Goal: Task Accomplishment & Management: Use online tool/utility

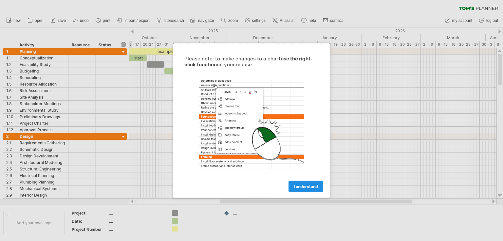
click at [306, 185] on span "I understand" at bounding box center [305, 187] width 24 height 5
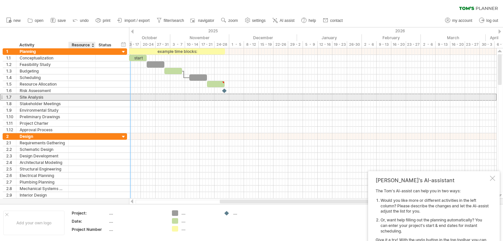
click at [96, 95] on div at bounding box center [106, 97] width 21 height 6
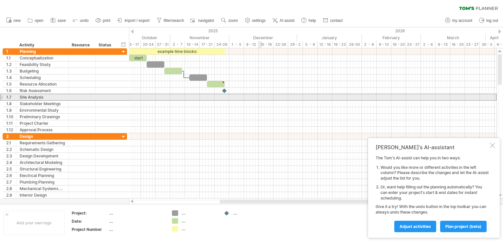
click at [242, 81] on div at bounding box center [312, 84] width 367 height 7
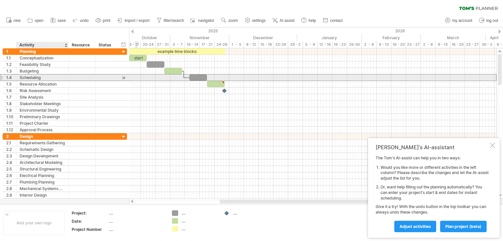
click at [64, 78] on div "Scheduling" at bounding box center [42, 78] width 45 height 6
click at [0, 0] on input "**********" at bounding box center [0, 0] width 0 height 0
click at [64, 78] on input "**********" at bounding box center [42, 78] width 45 height 6
type input "**********"
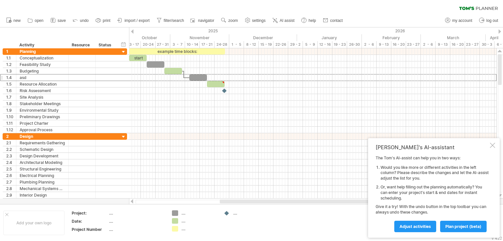
click at [498, 30] on div at bounding box center [499, 31] width 3 height 4
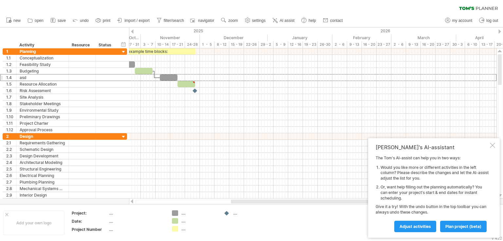
click at [498, 30] on div at bounding box center [499, 31] width 3 height 4
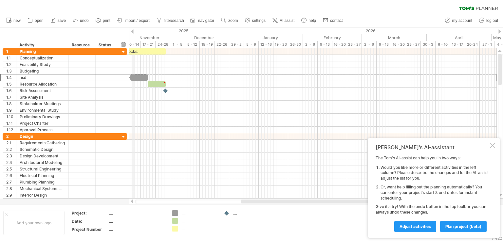
click at [133, 30] on div at bounding box center [132, 31] width 3 height 4
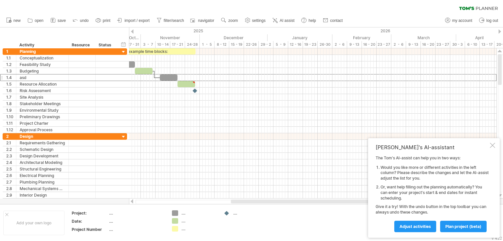
click at [132, 30] on div at bounding box center [132, 31] width 3 height 4
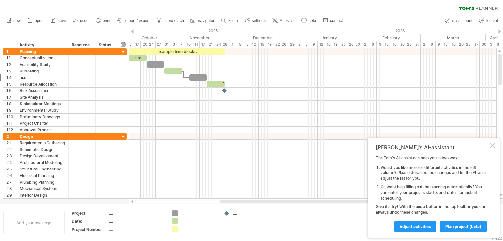
click at [132, 30] on div at bounding box center [132, 31] width 3 height 4
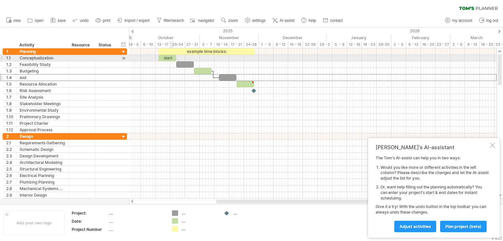
click at [171, 58] on div "start" at bounding box center [167, 58] width 18 height 6
drag, startPoint x: 175, startPoint y: 58, endPoint x: 196, endPoint y: 58, distance: 20.9
click at [196, 58] on span at bounding box center [196, 58] width 3 height 6
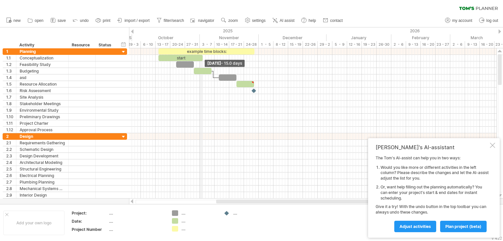
drag, startPoint x: 175, startPoint y: 57, endPoint x: 198, endPoint y: 42, distance: 26.8
click at [198, 42] on div "Trying to reach [DOMAIN_NAME] Connected again... 0% clear filter new 1" at bounding box center [251, 120] width 503 height 241
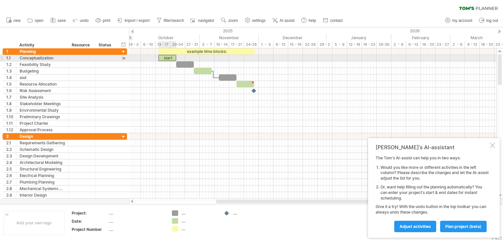
click at [171, 59] on div "start" at bounding box center [167, 58] width 18 height 6
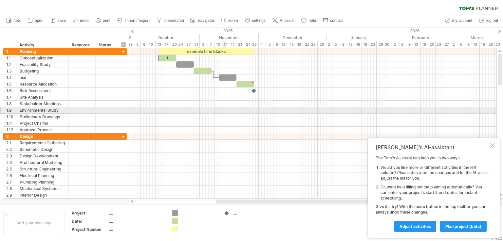
scroll to position [0, 0]
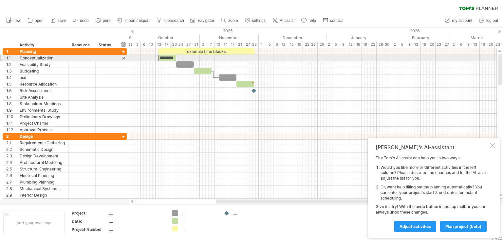
click at [168, 56] on div "**********" at bounding box center [167, 58] width 18 height 6
click at [182, 67] on div at bounding box center [185, 65] width 18 height 6
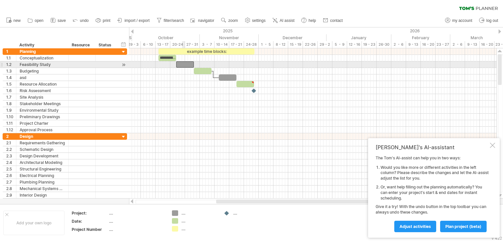
click at [182, 67] on div at bounding box center [185, 65] width 18 height 6
click at [181, 66] on div at bounding box center [185, 65] width 18 height 6
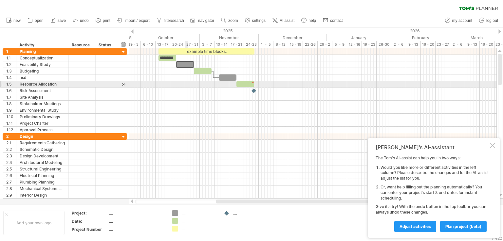
click at [186, 85] on div at bounding box center [312, 84] width 367 height 7
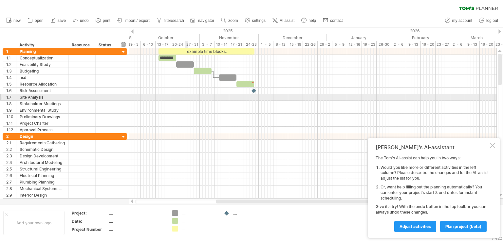
click at [186, 96] on div at bounding box center [312, 97] width 367 height 7
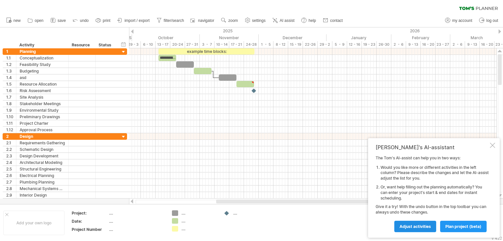
click at [414, 229] on span "Adjust activities" at bounding box center [414, 226] width 31 height 5
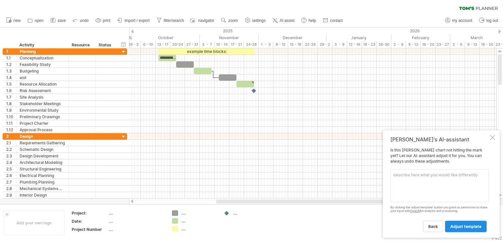
click at [466, 227] on span "adjust template" at bounding box center [465, 226] width 31 height 5
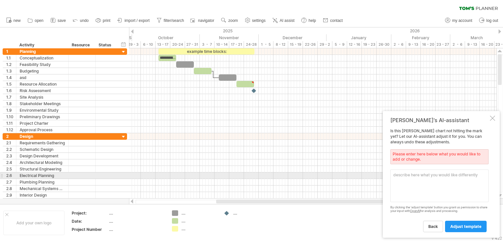
click at [449, 177] on textarea at bounding box center [439, 186] width 98 height 33
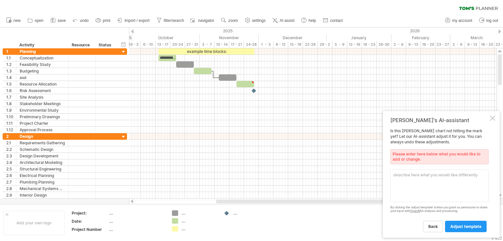
click at [430, 206] on div "By clicking the 'adjust template' button you grant us permission to share your …" at bounding box center [439, 209] width 98 height 7
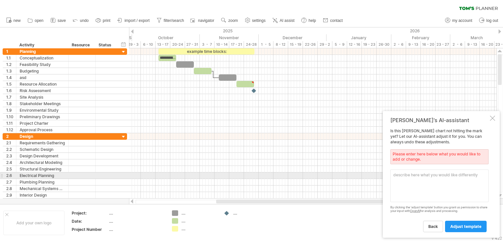
click at [437, 179] on textarea at bounding box center [439, 186] width 98 height 33
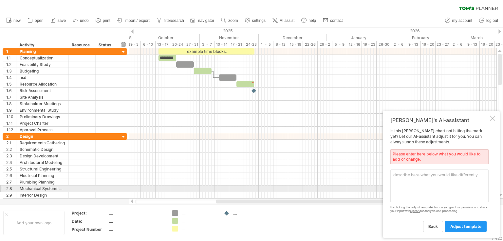
click at [421, 189] on textarea at bounding box center [439, 186] width 98 height 33
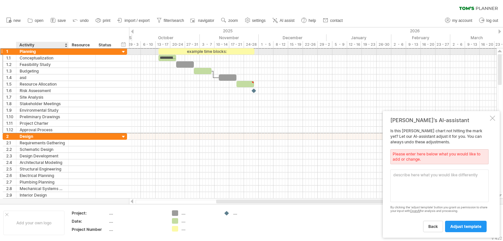
click at [30, 51] on div "Planning" at bounding box center [42, 51] width 45 height 6
click at [34, 51] on input "********" at bounding box center [42, 51] width 45 height 6
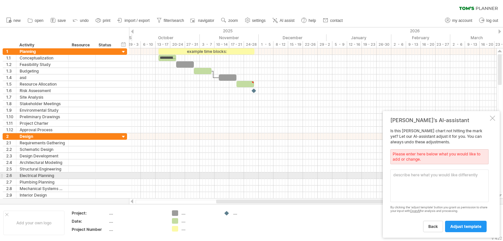
click at [422, 175] on textarea at bounding box center [439, 186] width 98 height 33
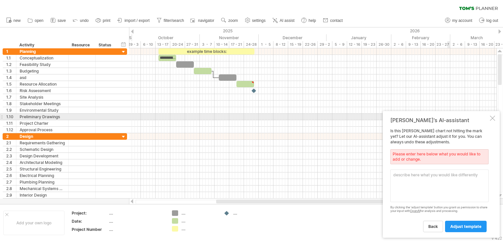
click at [492, 117] on div at bounding box center [491, 118] width 5 height 5
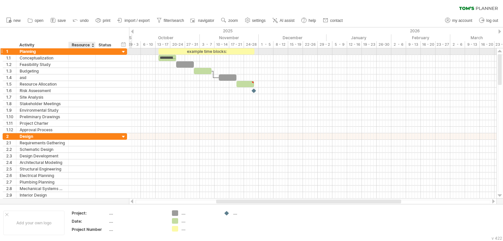
click at [96, 51] on div at bounding box center [106, 51] width 21 height 6
click at [180, 220] on div "...." at bounding box center [194, 222] width 45 height 6
click at [176, 216] on div "Trying to reach [DOMAIN_NAME] Connected again... 0% clear filter new 1" at bounding box center [251, 120] width 503 height 241
click at [176, 216] on div at bounding box center [175, 214] width 7 height 6
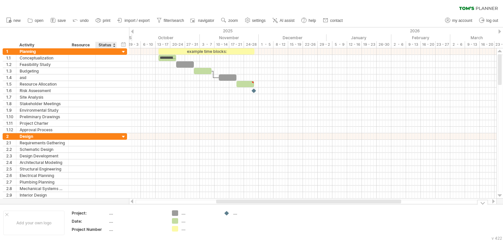
click at [101, 217] on th "Project:" at bounding box center [90, 215] width 37 height 8
click at [79, 215] on input "********" at bounding box center [88, 214] width 33 height 6
click at [92, 230] on div "Project Number" at bounding box center [90, 230] width 36 height 6
click at [84, 213] on div "Project:" at bounding box center [90, 214] width 36 height 6
click at [84, 213] on input "********" at bounding box center [88, 214] width 33 height 6
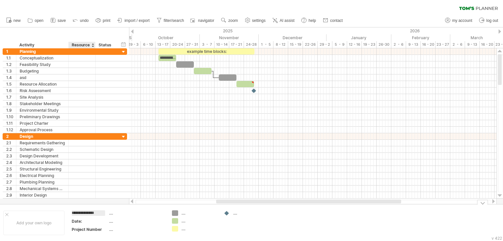
type input "**********"
click at [82, 221] on div "Date:" at bounding box center [90, 222] width 36 height 6
click at [83, 221] on input "*****" at bounding box center [88, 222] width 33 height 6
drag, startPoint x: 84, startPoint y: 221, endPoint x: 56, endPoint y: 224, distance: 28.2
click at [56, 224] on tr "Add your own logo Group TImeline: .... ***** .... Project Number .... .... ....…" at bounding box center [136, 223] width 272 height 25
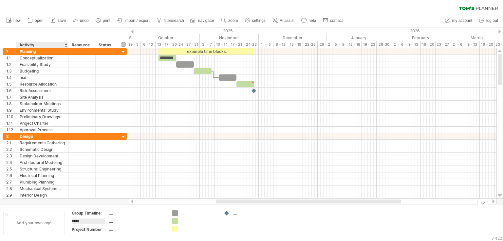
click at [56, 224] on div "Add your own logo" at bounding box center [33, 223] width 61 height 25
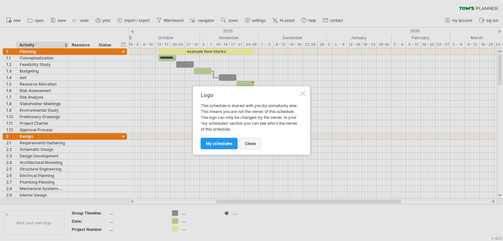
click at [251, 146] on link "close" at bounding box center [249, 143] width 21 height 11
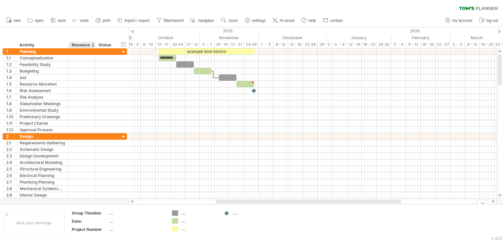
click at [93, 219] on div "Date:" at bounding box center [90, 222] width 36 height 6
click at [93, 219] on input "*****" at bounding box center [88, 222] width 33 height 6
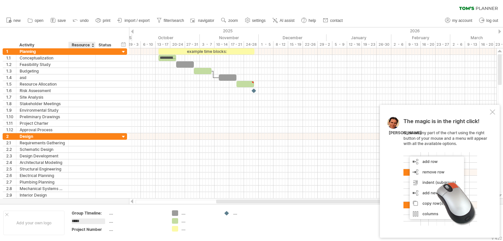
click at [96, 223] on input "*****" at bounding box center [88, 222] width 33 height 6
type input "**********"
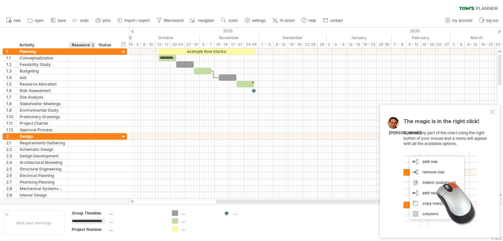
scroll to position [0, 1]
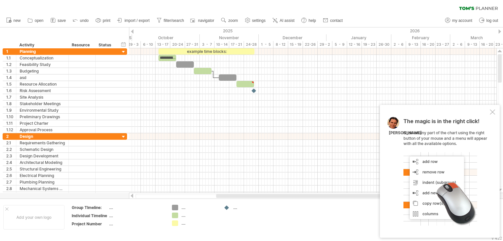
click at [183, 230] on td ".... .... ...." at bounding box center [194, 217] width 52 height 25
click at [130, 221] on div "remove project data" at bounding box center [123, 226] width 55 height 10
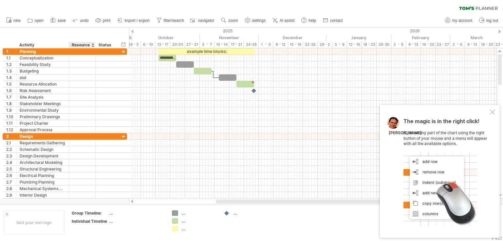
click at [202, 228] on div "...." at bounding box center [199, 229] width 36 height 6
click at [157, 222] on div "...." at bounding box center [136, 222] width 55 height 6
click at [82, 17] on link "undo" at bounding box center [81, 20] width 20 height 9
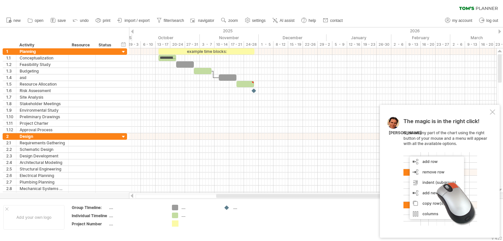
click at [175, 225] on div "Trying to reach [DOMAIN_NAME] Connected again... 0% clear filter new 1" at bounding box center [251, 120] width 503 height 241
click at [97, 227] on div "Project Number" at bounding box center [90, 224] width 36 height 6
click at [175, 226] on div "Trying to reach [DOMAIN_NAME] Connected again... 0% clear filter new 1" at bounding box center [251, 120] width 503 height 241
click at [185, 208] on div "...." at bounding box center [199, 208] width 36 height 6
type input "******"
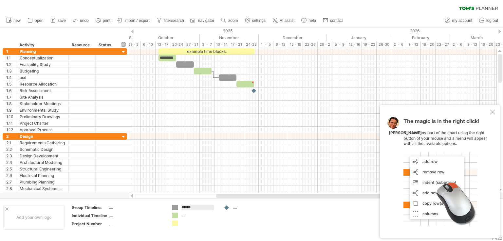
click at [268, 224] on td "...." at bounding box center [246, 217] width 52 height 25
click at [188, 205] on div "asdasd" at bounding box center [199, 208] width 36 height 6
click at [188, 205] on input "******" at bounding box center [197, 208] width 32 height 6
type input "*"
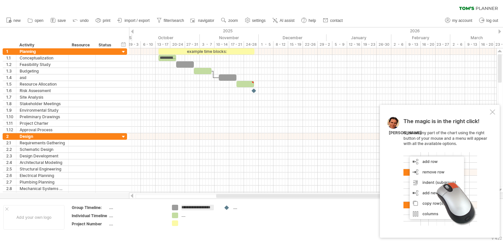
type input "**********"
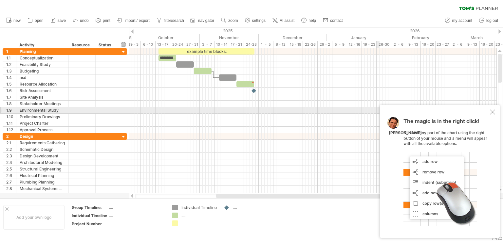
click at [492, 113] on div at bounding box center [491, 112] width 5 height 5
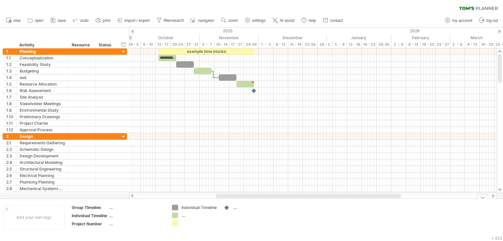
click at [184, 217] on div "...." at bounding box center [199, 216] width 36 height 6
click at [163, 212] on td "...." at bounding box center [137, 209] width 56 height 8
click at [175, 216] on div "Trying to reach [DOMAIN_NAME] Connected again... 0% clear filter new 1" at bounding box center [251, 120] width 503 height 241
click at [173, 215] on div "Trying to reach [DOMAIN_NAME] Connected again... 0% clear filter new 1" at bounding box center [251, 120] width 503 height 241
click at [173, 215] on div at bounding box center [175, 216] width 7 height 6
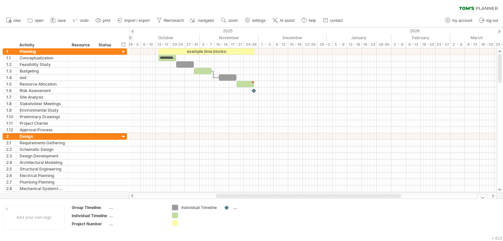
click at [185, 214] on div at bounding box center [199, 216] width 36 height 6
click at [195, 208] on div "Individual Timeline" at bounding box center [199, 208] width 36 height 6
click at [195, 208] on input "**********" at bounding box center [197, 208] width 32 height 6
click at [192, 217] on div at bounding box center [199, 216] width 36 height 6
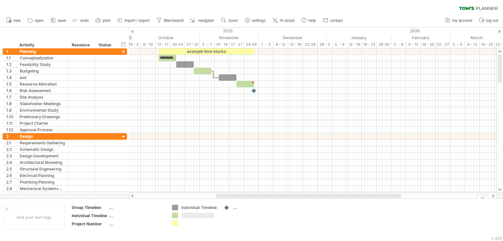
click at [192, 217] on input "text" at bounding box center [197, 216] width 32 height 6
type input "**********"
click at [175, 207] on div "Trying to reach [DOMAIN_NAME] Connected again... 0% clear filter new 1" at bounding box center [251, 120] width 503 height 241
click at [211, 213] on div "remove color" at bounding box center [201, 215] width 44 height 10
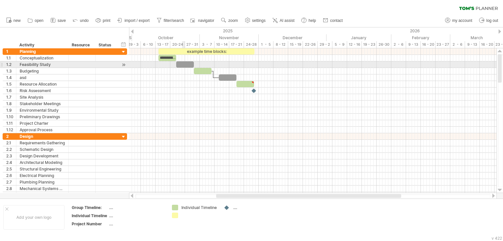
click at [184, 66] on div at bounding box center [185, 65] width 18 height 6
click at [185, 62] on div at bounding box center [185, 65] width 18 height 6
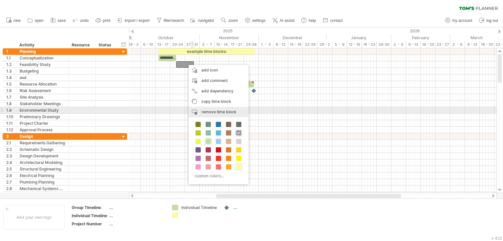
click at [224, 111] on span "remove time block" at bounding box center [218, 112] width 35 height 5
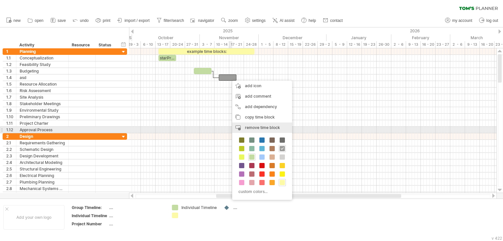
click at [257, 130] on span "remove time block" at bounding box center [262, 127] width 35 height 5
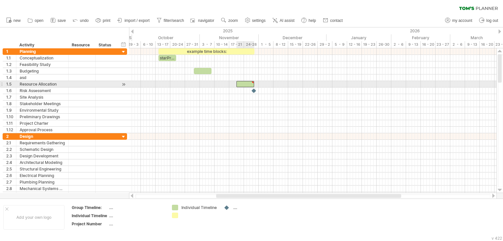
click at [245, 82] on div at bounding box center [245, 84] width 18 height 6
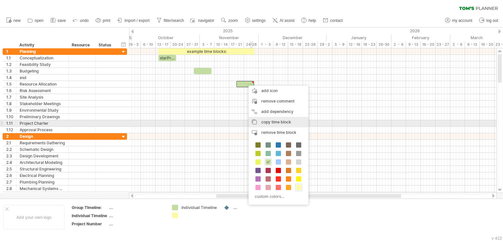
drag, startPoint x: 295, startPoint y: 124, endPoint x: 274, endPoint y: 109, distance: 25.6
click at [293, 123] on div "copy time block copy time blocks/icons" at bounding box center [278, 122] width 60 height 10
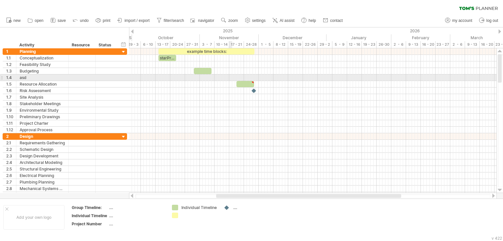
click at [232, 76] on div at bounding box center [312, 78] width 367 height 7
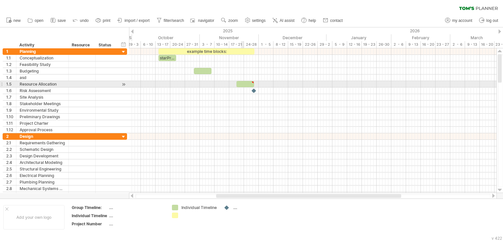
type textarea "**********"
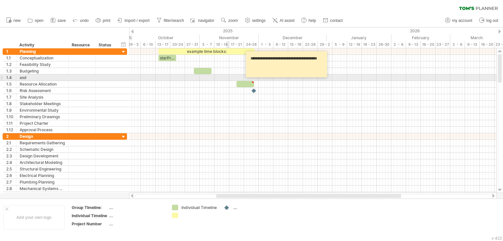
click at [227, 78] on div at bounding box center [312, 78] width 367 height 7
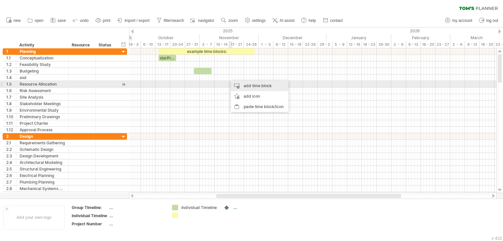
click at [251, 88] on div "add time block" at bounding box center [260, 86] width 58 height 10
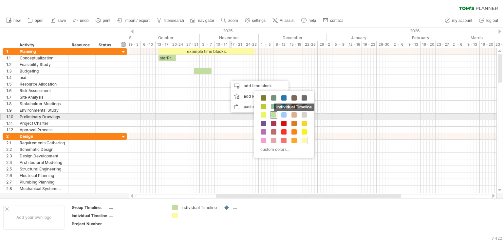
click at [275, 115] on span at bounding box center [273, 115] width 5 height 5
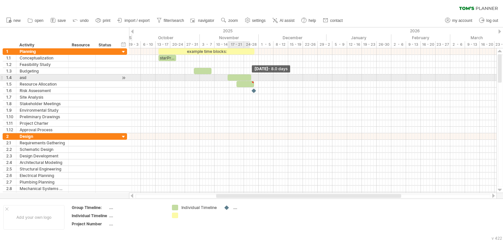
drag, startPoint x: 229, startPoint y: 79, endPoint x: 249, endPoint y: 79, distance: 20.3
click at [250, 79] on span at bounding box center [251, 78] width 3 height 6
drag, startPoint x: 226, startPoint y: 76, endPoint x: 222, endPoint y: 76, distance: 4.6
click at [222, 76] on span at bounding box center [223, 78] width 3 height 6
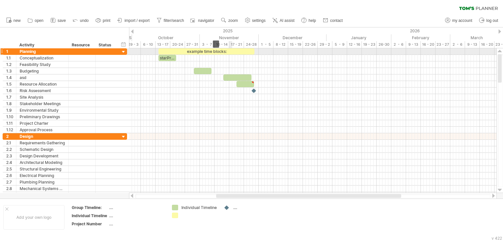
click at [230, 51] on div "example time blocks:" at bounding box center [206, 51] width 96 height 6
click at [226, 51] on div "**********" at bounding box center [206, 51] width 96 height 6
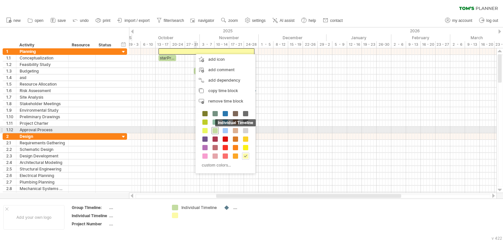
click at [217, 131] on span at bounding box center [214, 130] width 5 height 5
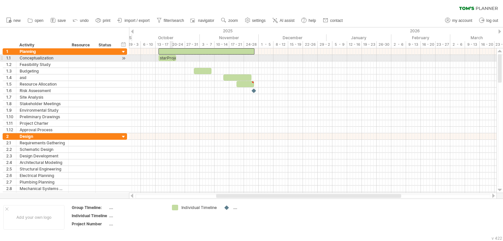
click at [171, 59] on div "starProject Construction Schedule t" at bounding box center [167, 58] width 18 height 6
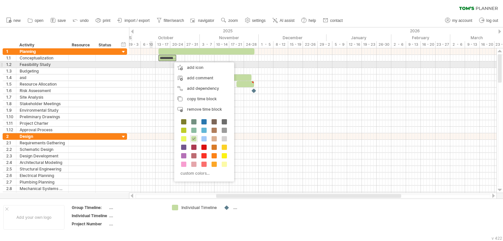
click at [150, 64] on div at bounding box center [312, 65] width 367 height 7
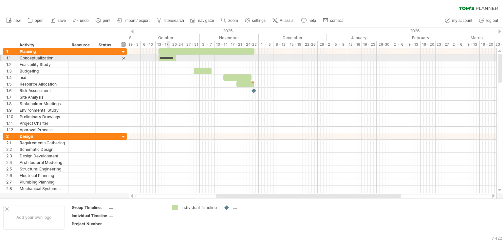
click at [169, 58] on div "**********" at bounding box center [167, 58] width 18 height 6
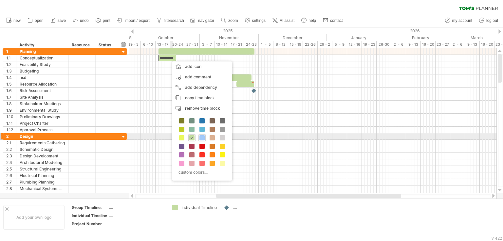
click at [203, 138] on span at bounding box center [201, 137] width 5 height 5
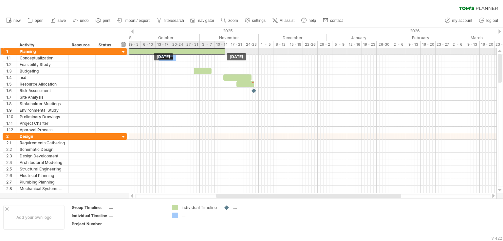
drag, startPoint x: 233, startPoint y: 52, endPoint x: 203, endPoint y: 51, distance: 30.1
click at [203, 51] on div at bounding box center [177, 51] width 96 height 6
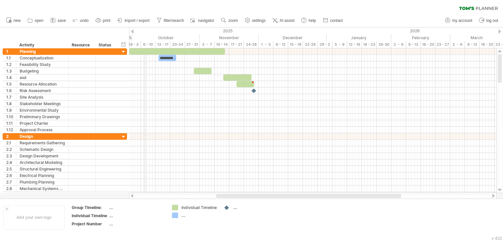
click at [144, 42] on div "6 - 10" at bounding box center [148, 44] width 15 height 7
click at [132, 31] on div at bounding box center [132, 31] width 3 height 4
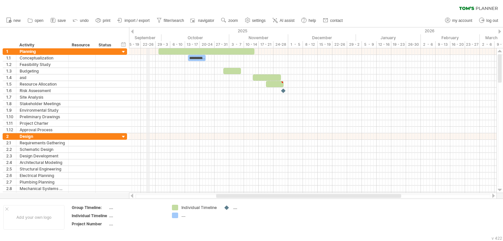
click at [149, 36] on div "September" at bounding box center [129, 37] width 65 height 7
click at [187, 44] on div "timeline settings" at bounding box center [176, 44] width 48 height 10
select select "*"
select select "**"
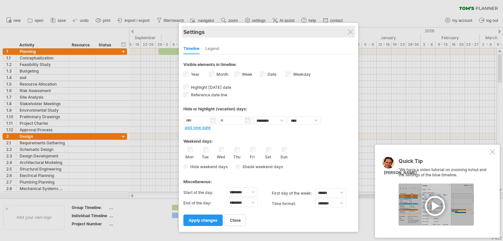
drag, startPoint x: 250, startPoint y: 21, endPoint x: 267, endPoint y: 28, distance: 18.3
click at [267, 28] on div "Settings" at bounding box center [268, 32] width 170 height 12
click at [269, 152] on div "Sat" at bounding box center [268, 153] width 8 height 12
click at [283, 152] on div "Sun" at bounding box center [284, 153] width 8 height 12
click at [272, 150] on div "Sat" at bounding box center [268, 153] width 8 height 12
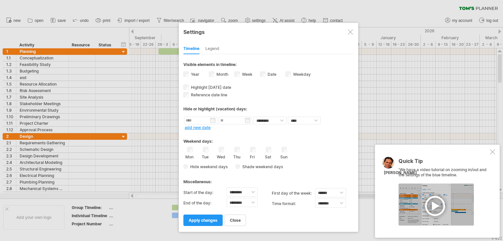
click at [431, 203] on div at bounding box center [435, 205] width 75 height 42
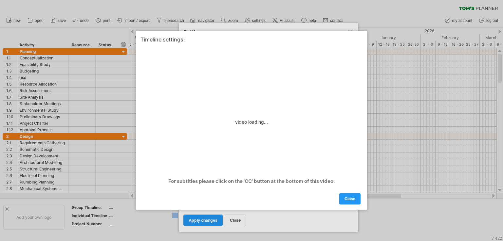
click at [280, 191] on div "close" at bounding box center [251, 196] width 222 height 17
drag, startPoint x: 300, startPoint y: 36, endPoint x: 276, endPoint y: 47, distance: 26.3
click at [276, 47] on div "timeline settings: video loading... For subtitles please click on the 'CC' butt…" at bounding box center [251, 121] width 231 height 180
click at [301, 41] on div "timeline settings:" at bounding box center [251, 40] width 222 height 6
click at [419, 97] on div at bounding box center [251, 120] width 503 height 241
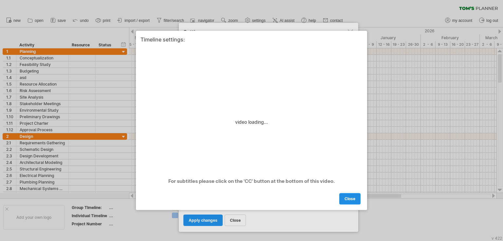
click at [347, 195] on link "close" at bounding box center [349, 199] width 21 height 11
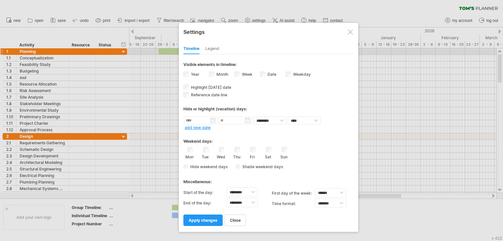
click at [213, 49] on div "Legend" at bounding box center [212, 49] width 14 height 10
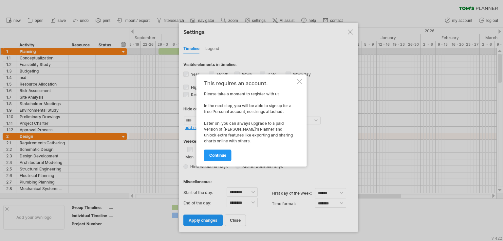
click at [299, 82] on div at bounding box center [299, 81] width 5 height 5
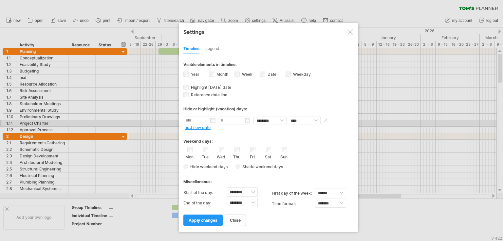
click at [202, 121] on input "text" at bounding box center [200, 121] width 33 height 8
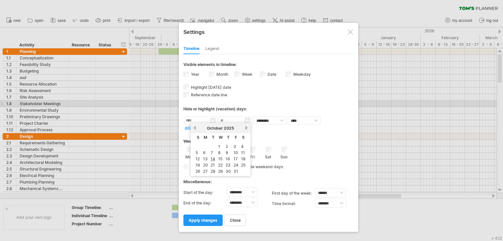
click at [250, 103] on div "Hide or highlight (vacation) days:" at bounding box center [268, 107] width 170 height 16
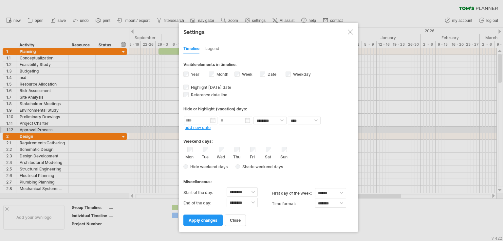
click at [198, 127] on link "add new date" at bounding box center [198, 127] width 26 height 5
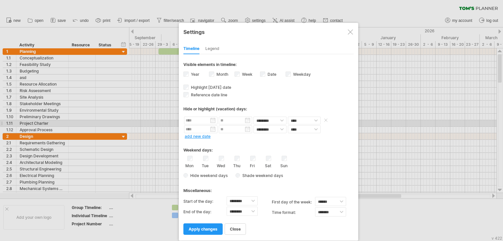
click at [209, 121] on input "text" at bounding box center [200, 121] width 33 height 8
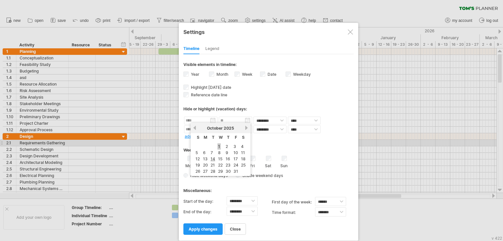
click at [219, 144] on link "1" at bounding box center [218, 147] width 3 height 6
type input "********"
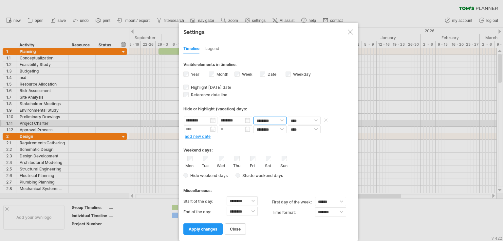
click at [281, 121] on select "******** ********" at bounding box center [269, 121] width 33 height 8
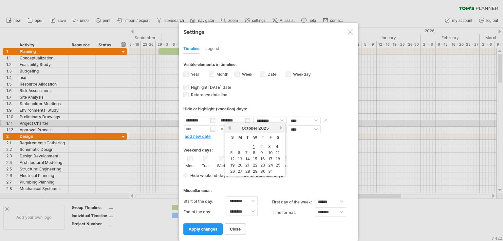
click at [240, 121] on input "********" at bounding box center [235, 121] width 33 height 8
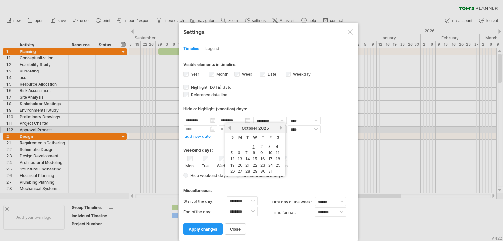
click at [279, 128] on link "next" at bounding box center [280, 128] width 5 height 5
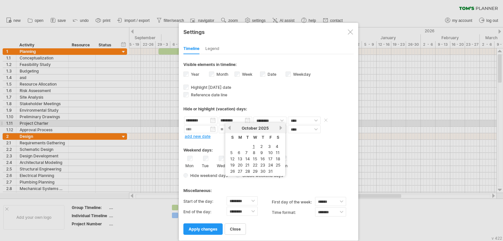
click at [233, 120] on input "********" at bounding box center [235, 121] width 33 height 8
click at [237, 121] on input "********" at bounding box center [235, 121] width 33 height 8
click at [238, 121] on input "********" at bounding box center [235, 121] width 33 height 8
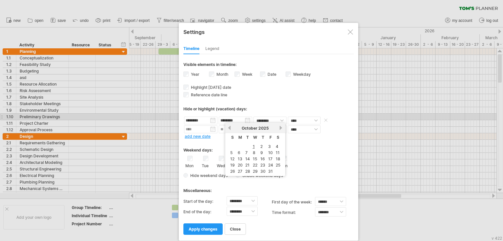
click at [239, 119] on input "********" at bounding box center [235, 121] width 33 height 8
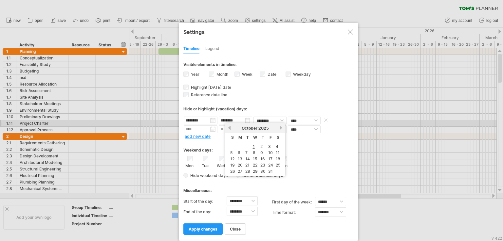
click at [238, 121] on input "********" at bounding box center [235, 121] width 33 height 8
click at [236, 121] on input "********" at bounding box center [235, 121] width 33 height 8
click at [230, 126] on link "previous" at bounding box center [229, 128] width 5 height 5
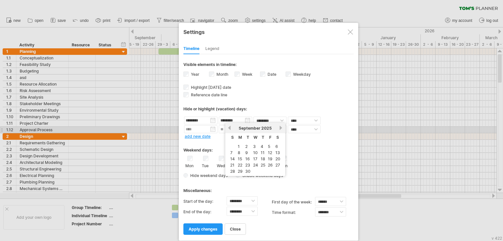
click at [279, 127] on link "next" at bounding box center [280, 128] width 5 height 5
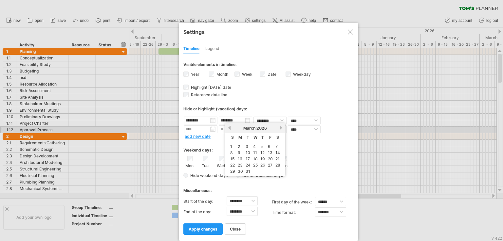
click at [267, 127] on div "[DATE]" at bounding box center [254, 128] width 47 height 5
click at [263, 127] on span "2026" at bounding box center [261, 128] width 10 height 5
click at [266, 128] on span "2026" at bounding box center [261, 128] width 10 height 5
click at [255, 129] on div "[DATE]" at bounding box center [254, 128] width 47 height 5
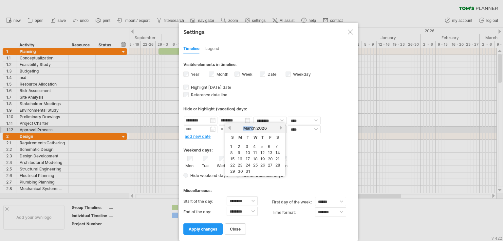
drag, startPoint x: 253, startPoint y: 129, endPoint x: 242, endPoint y: 129, distance: 10.5
click at [242, 129] on div "[DATE]" at bounding box center [254, 128] width 47 height 5
click at [280, 128] on link "next" at bounding box center [280, 128] width 5 height 5
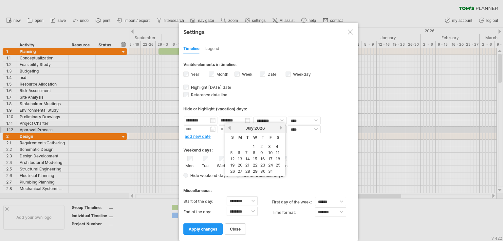
click at [280, 128] on link "next" at bounding box center [280, 128] width 5 height 5
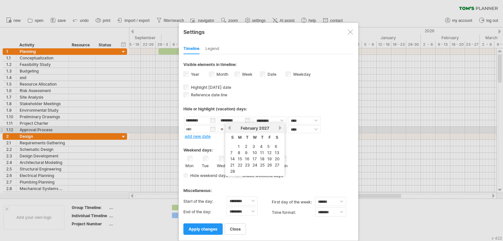
click at [280, 128] on link "next" at bounding box center [280, 128] width 5 height 5
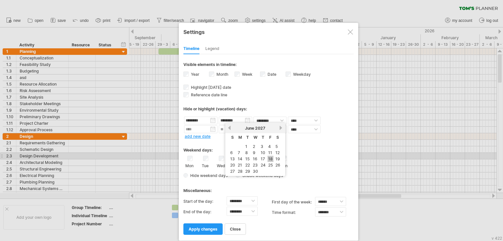
click at [270, 159] on link "18" at bounding box center [270, 159] width 6 height 6
type input "********"
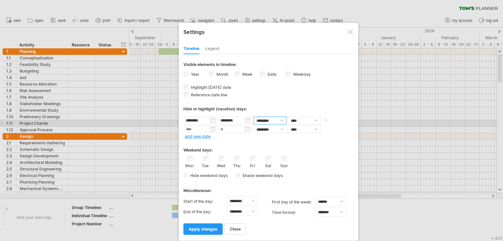
click at [282, 121] on select "******** ********" at bounding box center [269, 121] width 33 height 8
drag, startPoint x: 282, startPoint y: 121, endPoint x: 290, endPoint y: 121, distance: 7.5
click at [282, 121] on select "******** ********" at bounding box center [269, 121] width 33 height 8
click at [315, 122] on select "**** *****" at bounding box center [304, 121] width 33 height 8
select select "*"
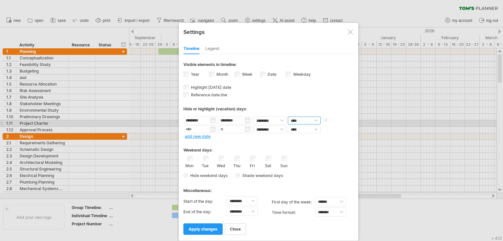
click at [288, 117] on select "**** *****" at bounding box center [304, 121] width 33 height 8
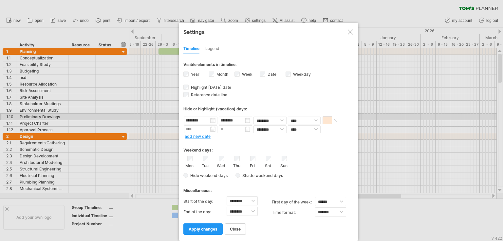
click at [328, 119] on span at bounding box center [326, 120] width 9 height 8
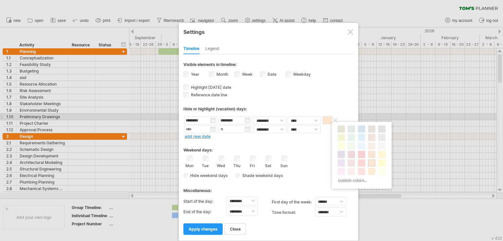
click at [328, 119] on span at bounding box center [326, 120] width 9 height 8
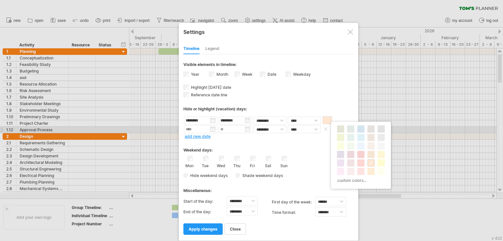
click at [325, 129] on span at bounding box center [325, 129] width 7 height 5
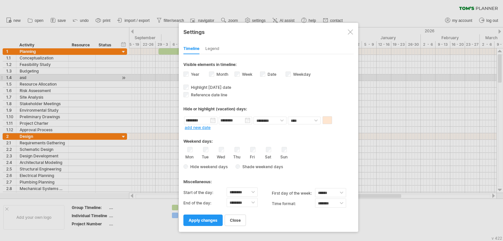
click at [292, 75] on label "Weekday visibility of weekday Currently there is not enough space horizontally …" at bounding box center [301, 74] width 19 height 5
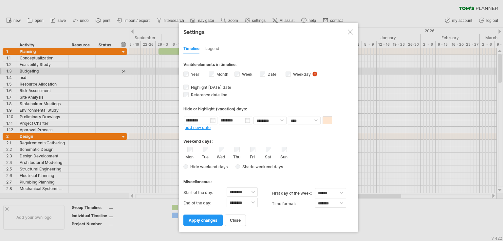
click at [292, 73] on label "Weekday visibility of weekday Currently there is not enough space horizontally …" at bounding box center [301, 74] width 19 height 5
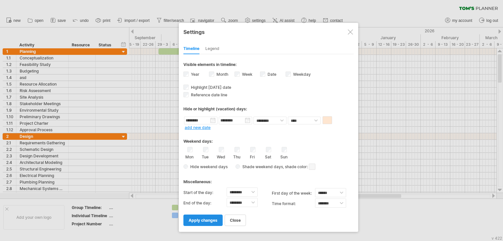
click at [204, 222] on span "apply changes" at bounding box center [202, 220] width 29 height 5
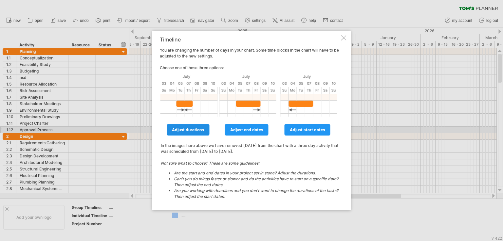
click at [198, 133] on link "adjust durations" at bounding box center [188, 129] width 43 height 11
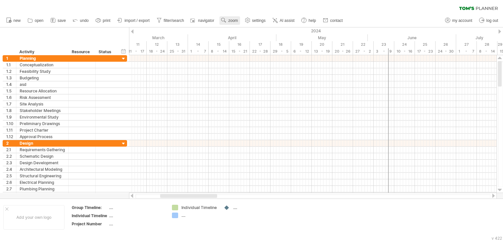
click at [236, 21] on span "zoom" at bounding box center [232, 20] width 9 height 5
click at [264, 31] on div "Month" at bounding box center [257, 30] width 36 height 10
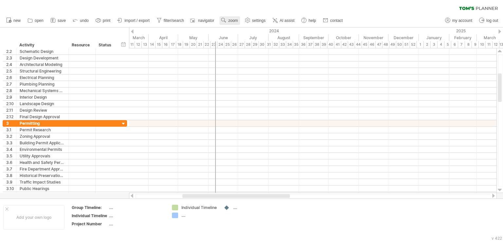
click at [233, 22] on span "zoom" at bounding box center [232, 20] width 9 height 5
click at [231, 21] on span "zoom" at bounding box center [232, 20] width 9 height 5
click at [305, 30] on div "2024" at bounding box center [238, 30] width 359 height 7
click at [257, 19] on span "settings" at bounding box center [258, 20] width 13 height 5
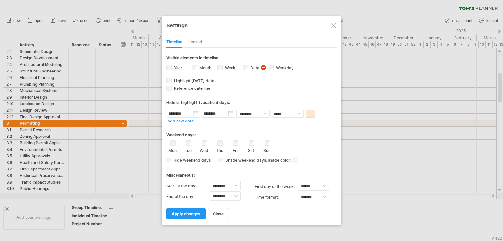
click at [202, 40] on div "Legend" at bounding box center [195, 42] width 14 height 10
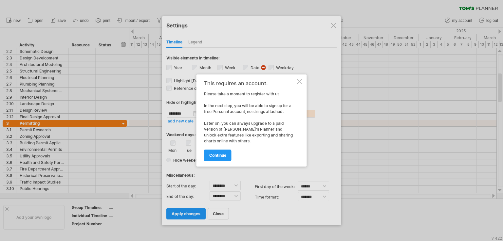
click at [301, 81] on div at bounding box center [299, 81] width 5 height 5
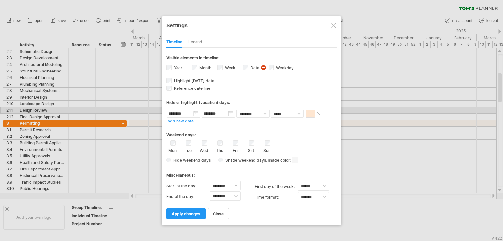
click at [186, 113] on input "********" at bounding box center [183, 114] width 33 height 8
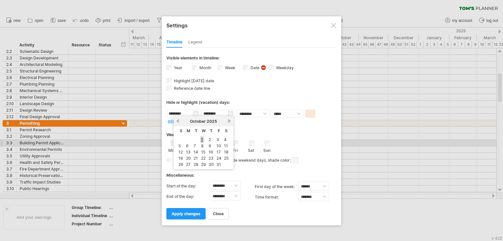
click at [202, 140] on link "1" at bounding box center [201, 140] width 3 height 6
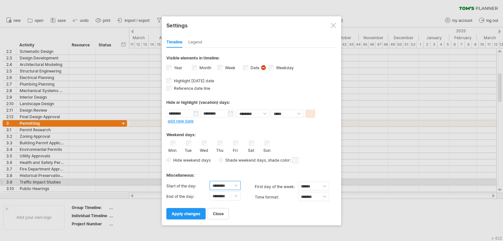
click at [234, 185] on select "******** ******** ******** ******** ******** ******** ******** ******** *******…" at bounding box center [224, 185] width 31 height 9
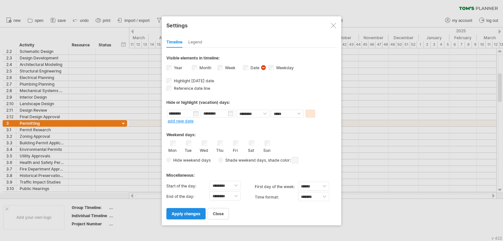
click at [186, 216] on span "apply changes" at bounding box center [185, 214] width 29 height 5
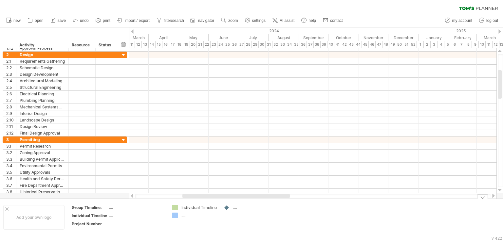
drag, startPoint x: 215, startPoint y: 199, endPoint x: 240, endPoint y: 198, distance: 24.6
click at [240, 198] on div "Trying to reach [DOMAIN_NAME] Connected again... 0% clear filter new 1" at bounding box center [251, 120] width 503 height 241
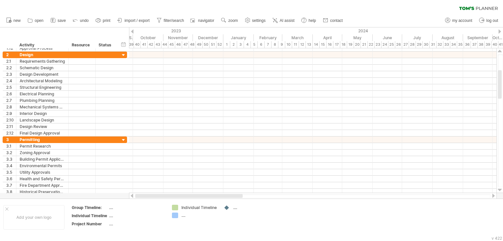
drag, startPoint x: 240, startPoint y: 196, endPoint x: 146, endPoint y: 196, distance: 94.9
click at [146, 196] on div at bounding box center [188, 196] width 107 height 4
click at [264, 41] on div "timeline settings" at bounding box center [272, 40] width 48 height 10
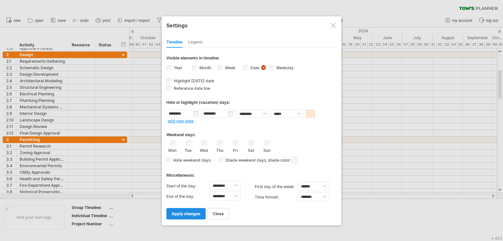
click at [197, 215] on span "apply changes" at bounding box center [185, 214] width 29 height 5
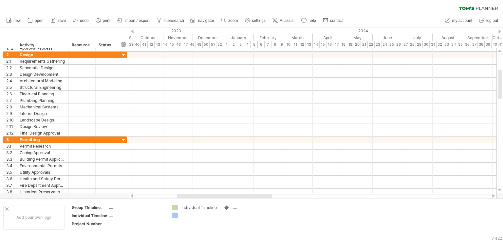
drag, startPoint x: 211, startPoint y: 194, endPoint x: 205, endPoint y: 195, distance: 6.1
click at [206, 195] on div at bounding box center [312, 196] width 367 height 7
drag, startPoint x: 203, startPoint y: 199, endPoint x: 151, endPoint y: 193, distance: 52.0
click at [151, 193] on div "Trying to reach [DOMAIN_NAME] Connected again... 0% clear filter new 1" at bounding box center [251, 120] width 503 height 241
drag, startPoint x: 199, startPoint y: 198, endPoint x: 186, endPoint y: 197, distance: 13.2
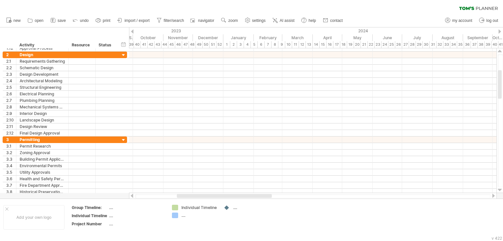
click at [186, 197] on div at bounding box center [312, 196] width 355 height 4
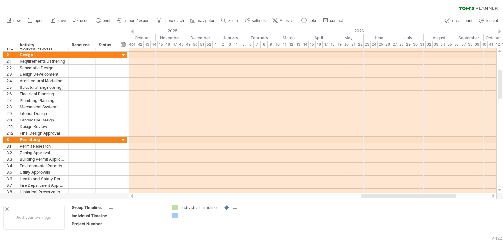
drag, startPoint x: 186, startPoint y: 197, endPoint x: 370, endPoint y: 198, distance: 184.2
click at [370, 198] on div at bounding box center [408, 196] width 95 height 4
click at [229, 21] on span "zoom" at bounding box center [232, 20] width 9 height 5
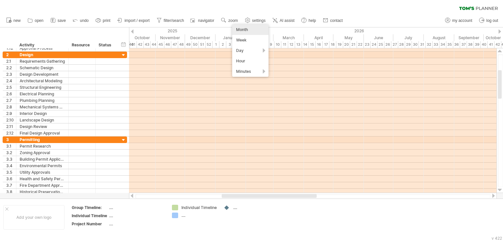
click at [253, 18] on span "settings" at bounding box center [258, 20] width 13 height 5
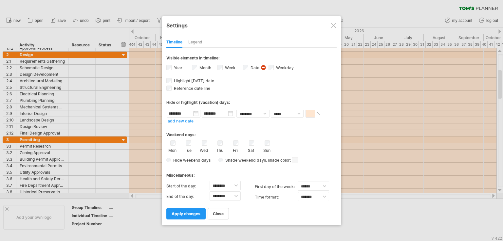
click at [310, 116] on span at bounding box center [309, 114] width 9 height 8
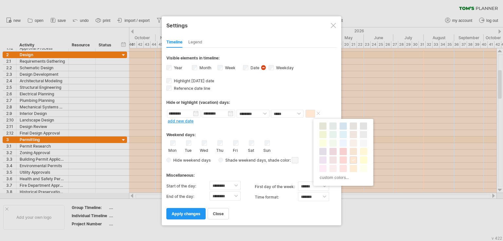
click at [310, 116] on span at bounding box center [309, 114] width 9 height 8
click at [361, 144] on span at bounding box center [363, 143] width 5 height 5
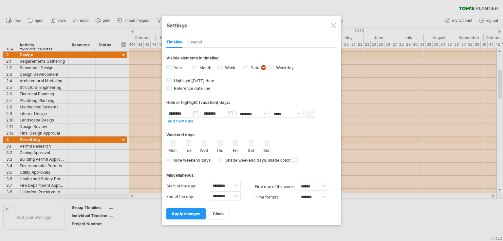
click at [194, 216] on link "apply changes" at bounding box center [185, 213] width 39 height 11
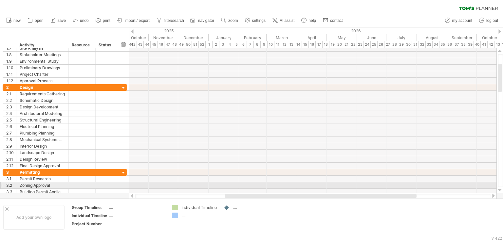
drag, startPoint x: 241, startPoint y: 197, endPoint x: 244, endPoint y: 186, distance: 11.6
click at [244, 186] on div "Trying to reach [DOMAIN_NAME] Connected again... 0% clear filter new 1" at bounding box center [251, 120] width 503 height 241
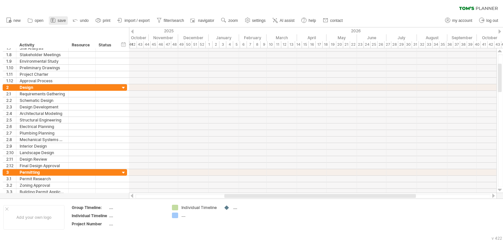
click at [52, 20] on rect at bounding box center [52, 20] width 1 height 1
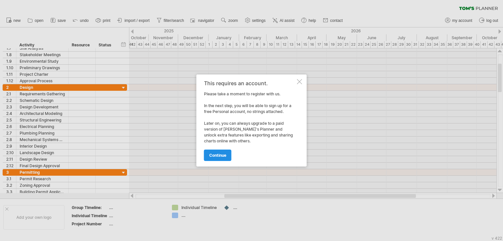
click at [227, 157] on link "continue" at bounding box center [217, 155] width 27 height 11
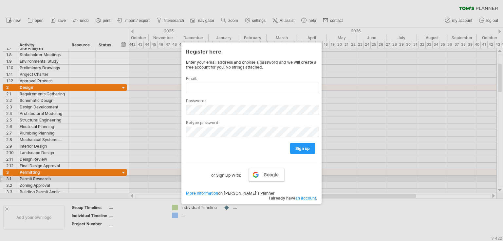
click at [264, 177] on span "Google" at bounding box center [270, 174] width 15 height 5
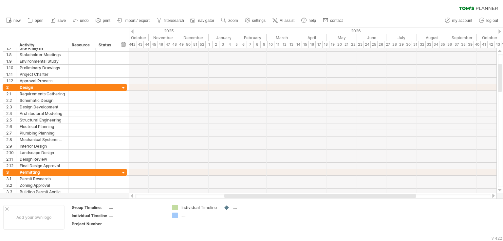
drag, startPoint x: 104, startPoint y: 19, endPoint x: 70, endPoint y: 24, distance: 33.8
click at [70, 24] on ul "new open" at bounding box center [174, 21] width 342 height 14
click at [65, 22] on span "save" at bounding box center [62, 20] width 8 height 5
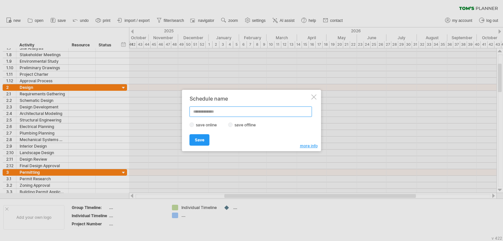
paste input "**********"
type input "**********"
click at [237, 129] on div "Save Save" at bounding box center [249, 137] width 120 height 17
click at [233, 125] on label "save offline" at bounding box center [247, 125] width 28 height 5
click at [200, 140] on span "Save" at bounding box center [199, 140] width 9 height 5
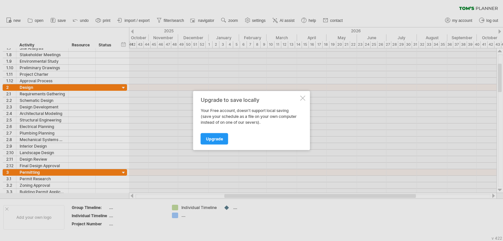
click at [302, 97] on div at bounding box center [302, 98] width 5 height 5
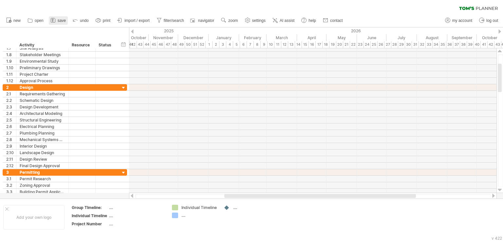
click at [58, 20] on span "save" at bounding box center [62, 20] width 8 height 5
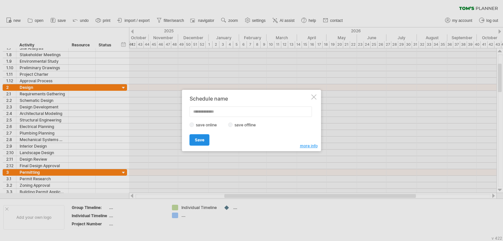
click at [201, 143] on link "Save" at bounding box center [199, 139] width 20 height 11
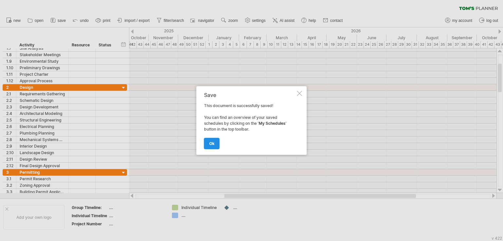
click at [215, 142] on link "ok" at bounding box center [212, 143] width 16 height 11
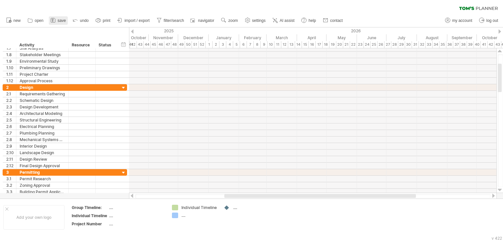
click at [62, 17] on link "save" at bounding box center [58, 20] width 19 height 9
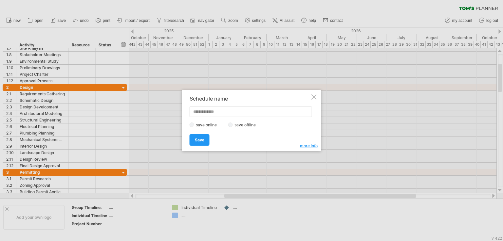
click at [311, 97] on div at bounding box center [313, 97] width 5 height 5
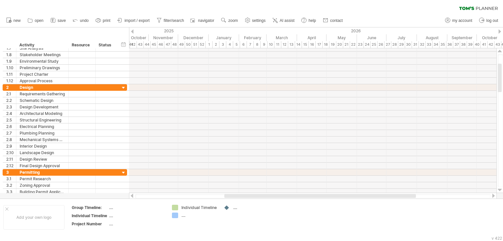
click at [485, 2] on div "clear filter reapply filter" at bounding box center [251, 7] width 503 height 14
click at [462, 20] on span "my account" at bounding box center [462, 20] width 20 height 5
type input "**********"
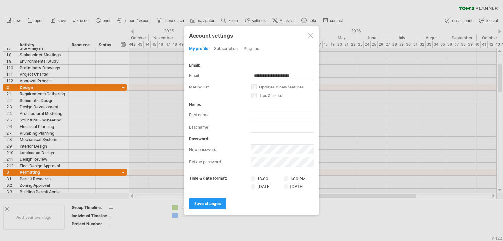
click at [308, 36] on div at bounding box center [310, 35] width 5 height 5
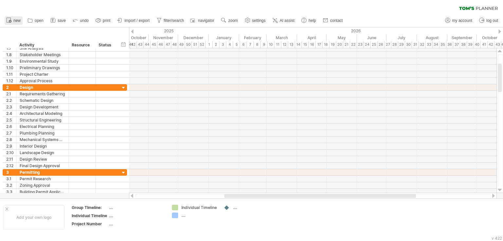
click at [11, 20] on icon at bounding box center [9, 20] width 7 height 7
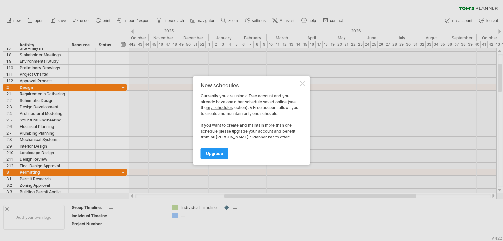
click at [305, 84] on div at bounding box center [302, 83] width 5 height 5
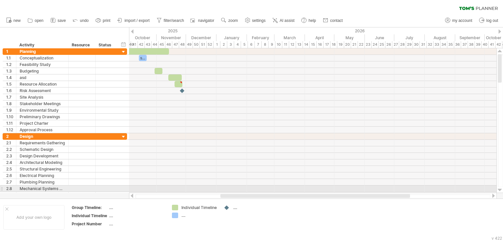
drag, startPoint x: 258, startPoint y: 196, endPoint x: 254, endPoint y: 191, distance: 6.3
click at [254, 191] on div "Trying to reach [DOMAIN_NAME] Connected again... 0% clear filter new 1" at bounding box center [251, 120] width 503 height 241
